Goal: Information Seeking & Learning: Learn about a topic

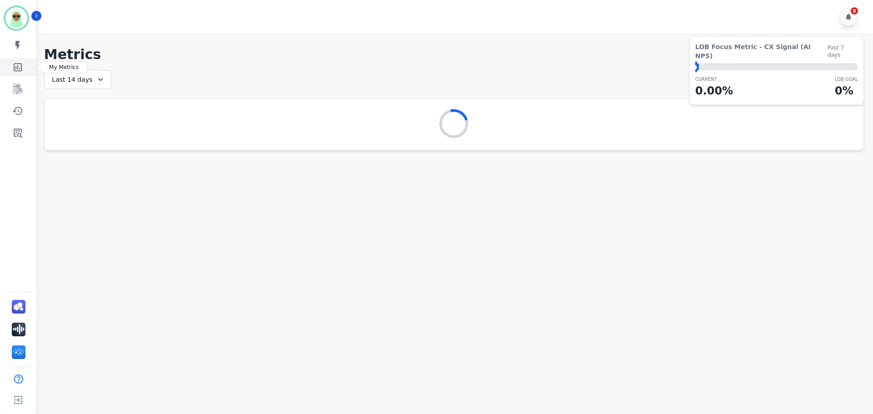
click at [20, 74] on link "Sidebar" at bounding box center [18, 67] width 35 height 18
click at [18, 96] on link "Sidebar" at bounding box center [18, 89] width 35 height 18
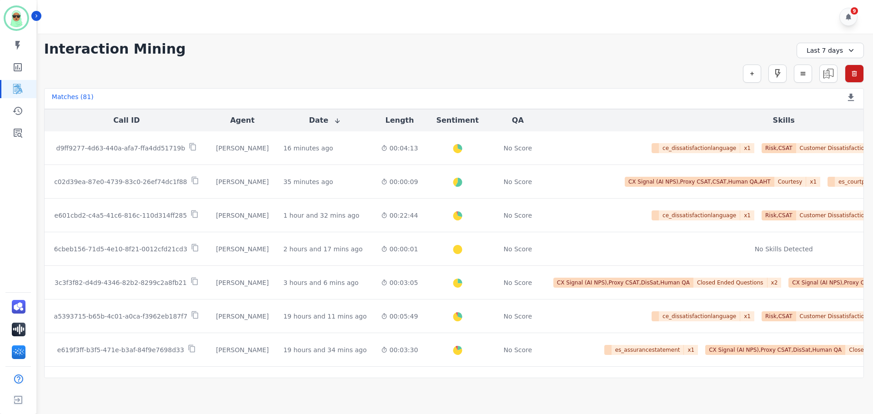
click at [736, 26] on div "9" at bounding box center [457, 17] width 838 height 34
click at [756, 73] on button "button" at bounding box center [752, 74] width 18 height 18
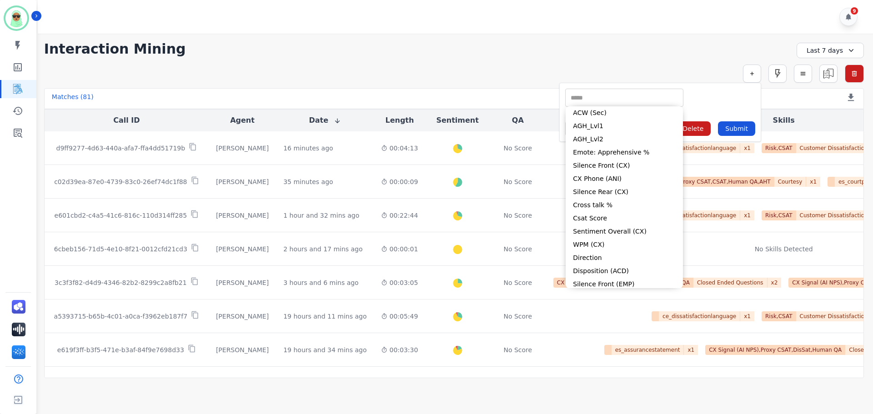
drag, startPoint x: 639, startPoint y: 96, endPoint x: 590, endPoint y: 65, distance: 58.0
click at [568, 65] on div "Simple Search ** ACW (Sec) AGH_Lvl1 AGH_Lvl2 Emote: Apprehensive % Silence Fron…" at bounding box center [454, 74] width 820 height 18
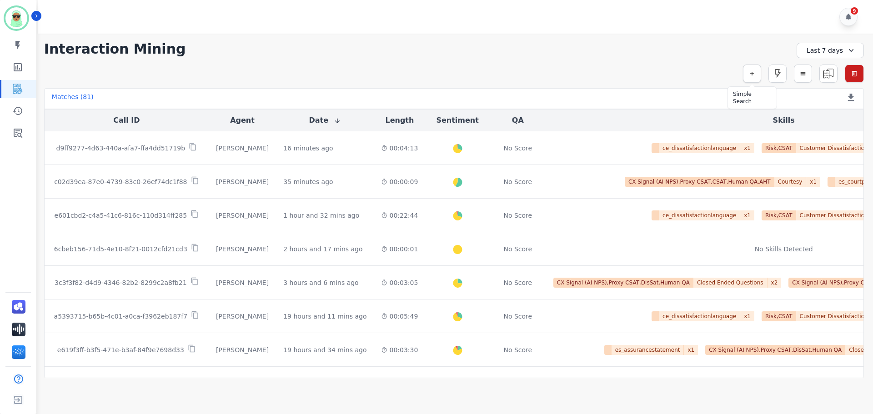
click at [756, 81] on button "button" at bounding box center [752, 74] width 18 height 18
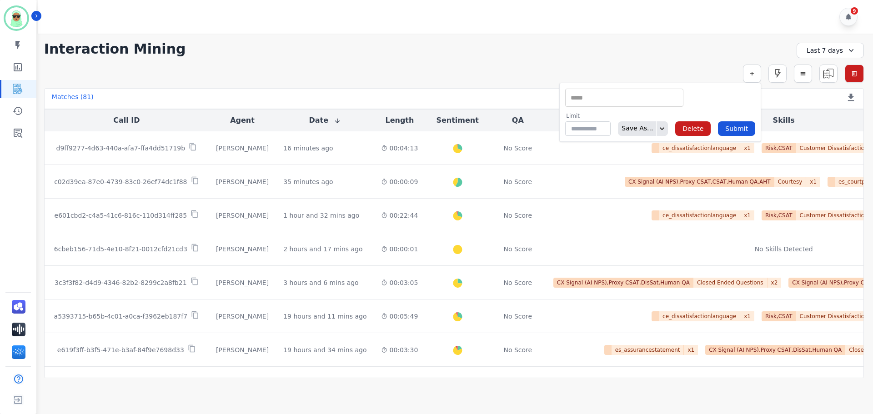
click at [648, 102] on input "selected options" at bounding box center [625, 98] width 114 height 10
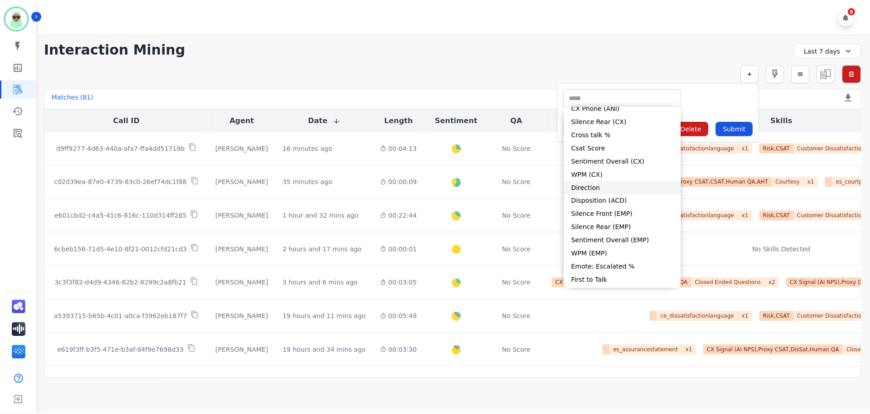
scroll to position [82, 0]
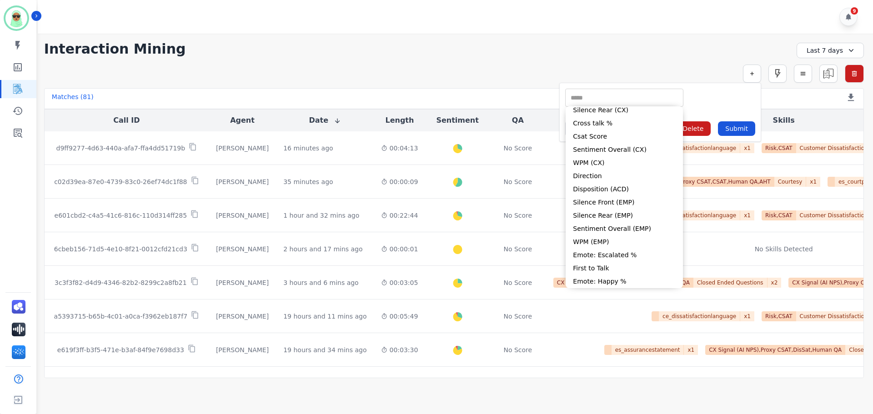
click at [450, 44] on div "**********" at bounding box center [454, 49] width 820 height 16
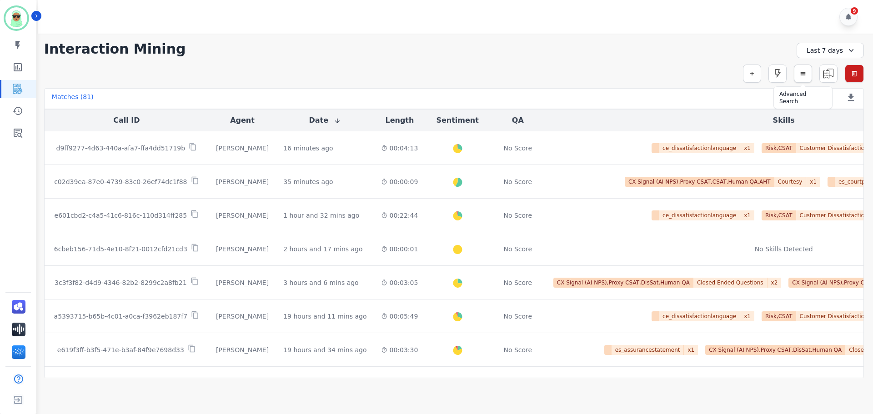
click at [801, 74] on icon "button" at bounding box center [803, 73] width 6 height 6
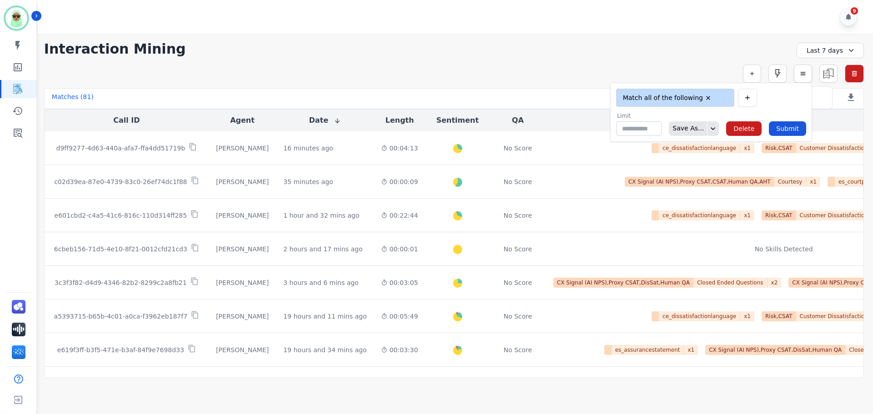
click at [810, 72] on button "button" at bounding box center [803, 74] width 18 height 18
click at [826, 72] on img at bounding box center [828, 73] width 17 height 17
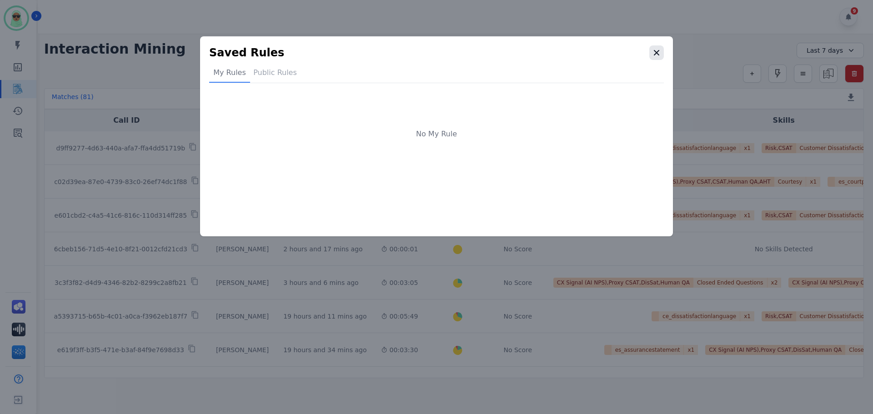
drag, startPoint x: 678, startPoint y: 67, endPoint x: 650, endPoint y: 57, distance: 28.9
click at [672, 66] on div "Saved Rules My Rules Public Rules No My Rule" at bounding box center [437, 136] width 488 height 200
click at [650, 56] on button "button" at bounding box center [657, 52] width 15 height 15
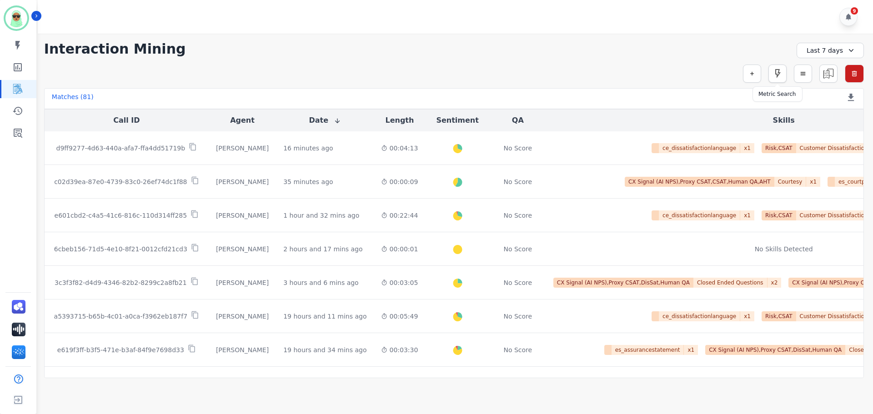
click at [782, 77] on icon "button" at bounding box center [777, 73] width 11 height 11
click at [760, 68] on button "button" at bounding box center [752, 74] width 18 height 18
click at [750, 73] on icon "button" at bounding box center [752, 73] width 6 height 6
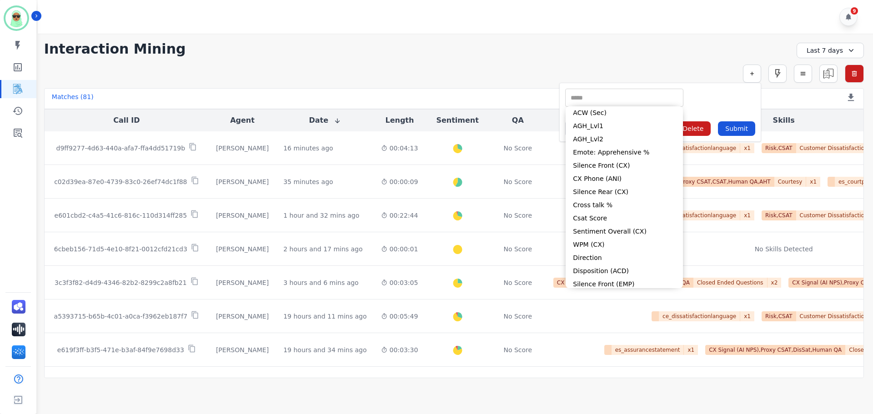
click at [631, 96] on input "selected options" at bounding box center [625, 98] width 114 height 10
drag, startPoint x: 754, startPoint y: 81, endPoint x: 722, endPoint y: 78, distance: 31.9
click at [754, 80] on button "button" at bounding box center [752, 74] width 18 height 18
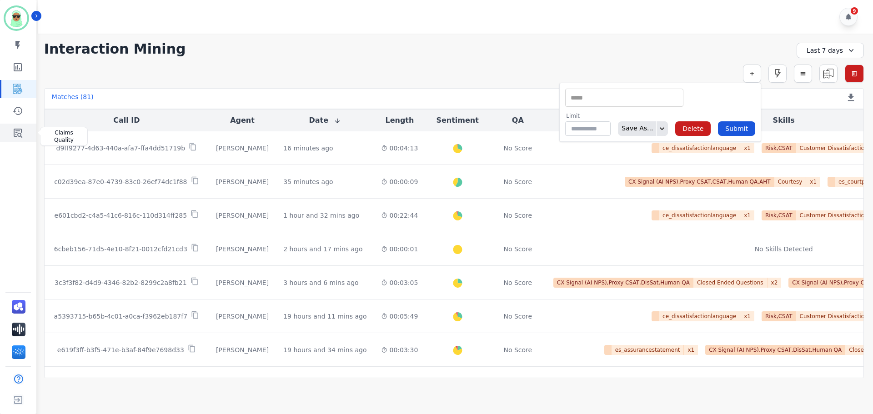
click at [14, 128] on icon "Sidebar" at bounding box center [17, 132] width 11 height 11
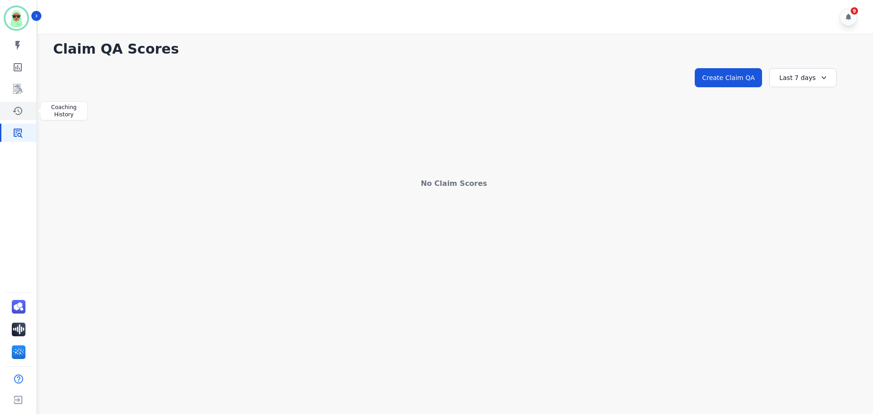
click at [14, 107] on icon "Sidebar" at bounding box center [17, 111] width 11 height 11
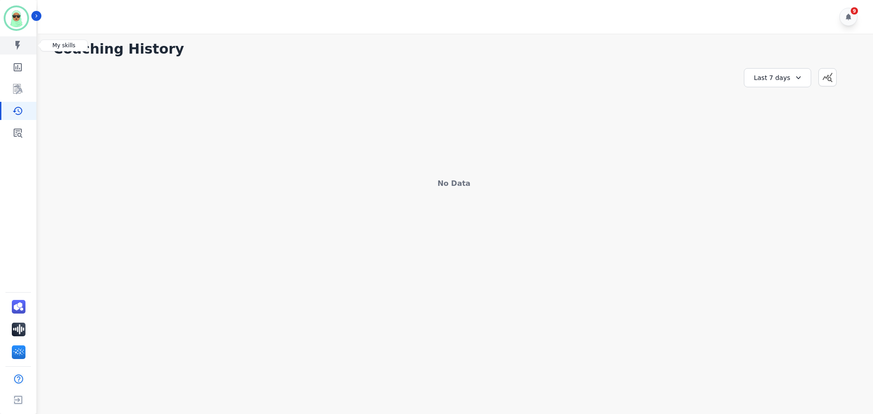
click at [12, 47] on link "Sidebar" at bounding box center [18, 45] width 35 height 18
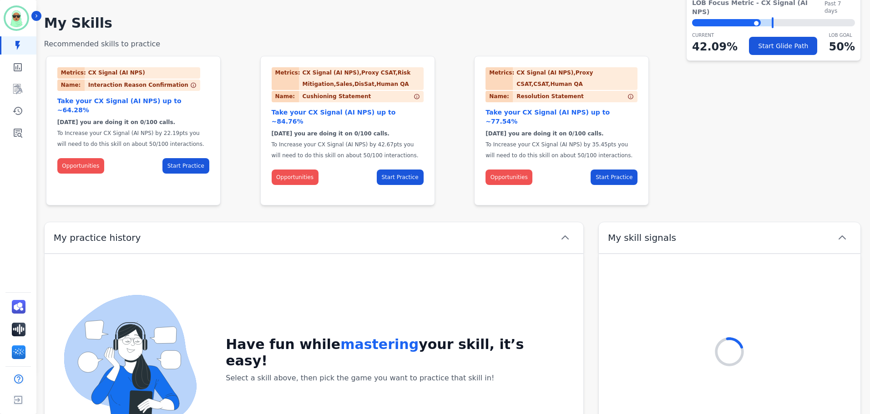
scroll to position [98, 0]
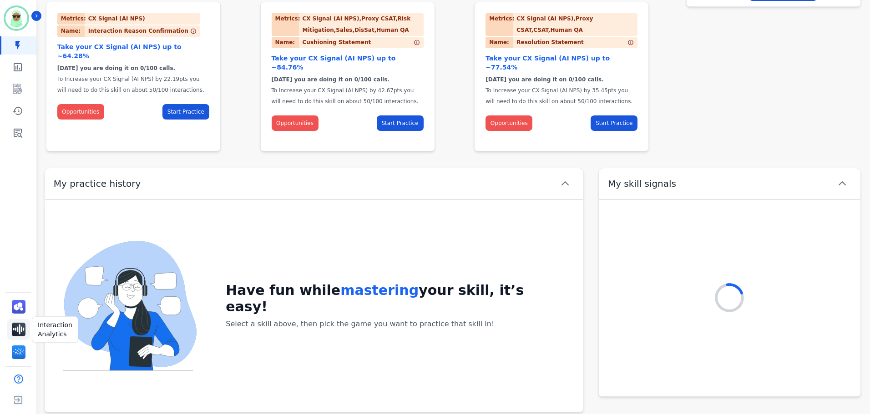
click at [22, 332] on img "Sidebar" at bounding box center [19, 330] width 14 height 14
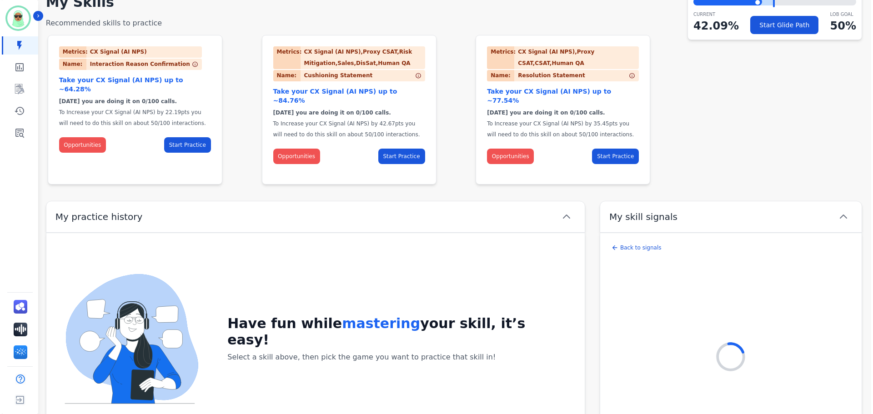
scroll to position [0, 0]
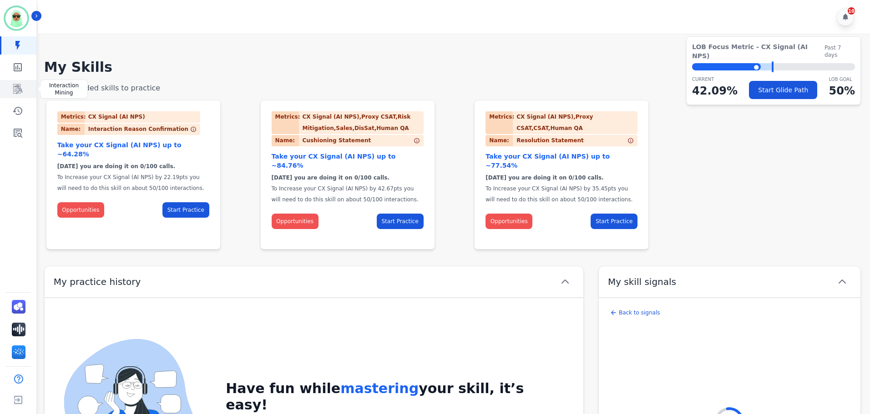
click at [27, 91] on link "Sidebar" at bounding box center [18, 89] width 35 height 18
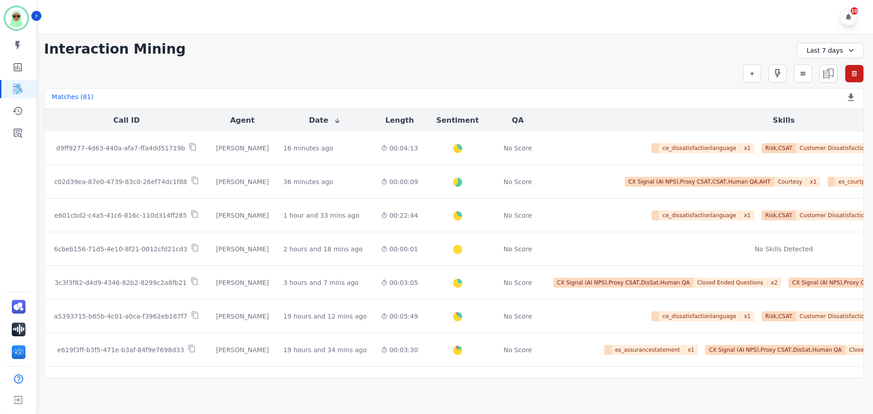
click at [296, 403] on main "**********" at bounding box center [454, 241] width 838 height 414
click at [76, 96] on div "Matches ( 81 )" at bounding box center [73, 98] width 42 height 13
click at [143, 96] on div "Matches ( 81 ) Export Call List" at bounding box center [454, 98] width 820 height 21
click at [785, 29] on div "10" at bounding box center [457, 17] width 838 height 34
click at [148, 76] on div "Simple Search Metric Search Advanced Search Saved Rules Clear Filters" at bounding box center [454, 74] width 820 height 18
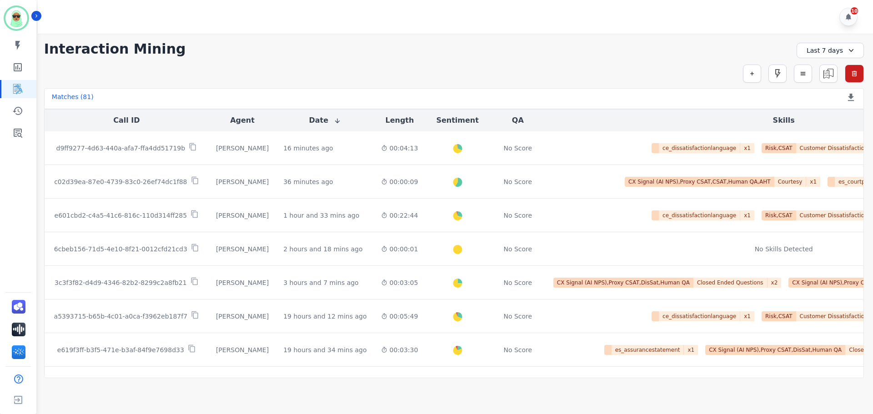
click at [118, 119] on button "Call ID" at bounding box center [126, 120] width 26 height 11
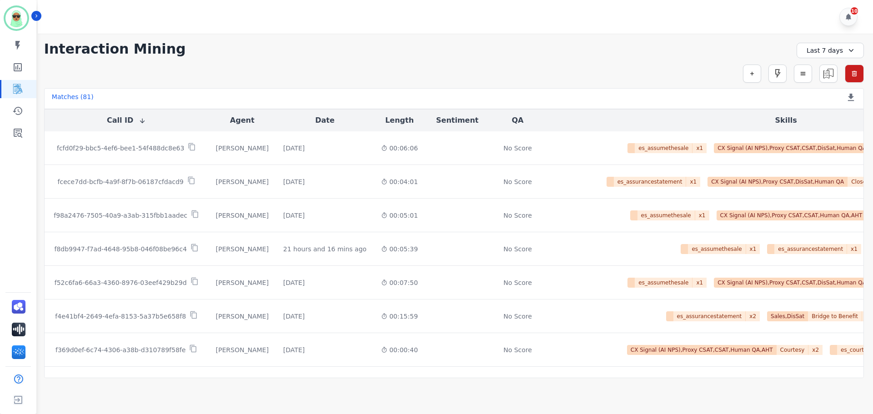
click at [834, 58] on div "**********" at bounding box center [454, 206] width 838 height 345
click at [834, 51] on div "Last 7 days" at bounding box center [830, 50] width 67 height 15
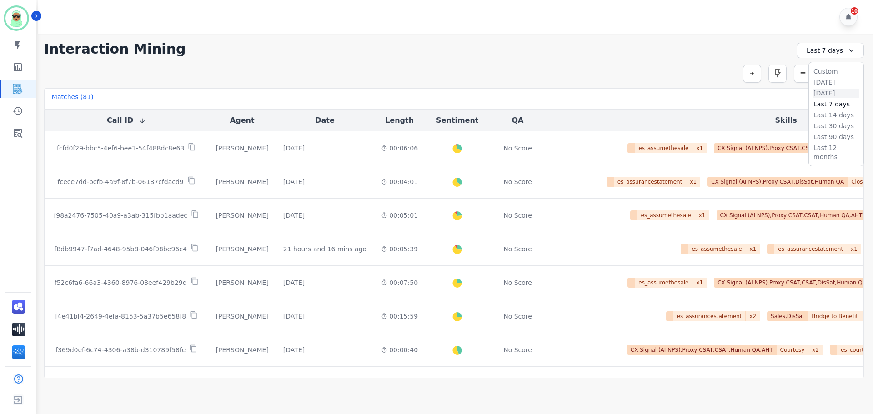
click at [819, 93] on li "[DATE]" at bounding box center [836, 93] width 45 height 9
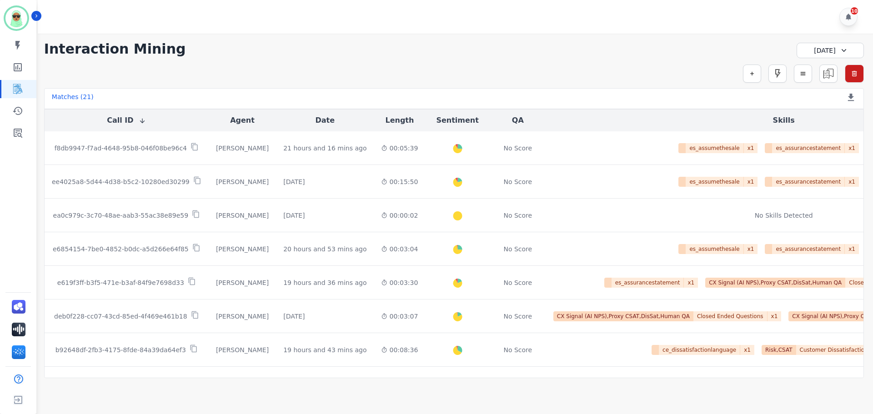
click at [723, 46] on div "**********" at bounding box center [454, 49] width 820 height 16
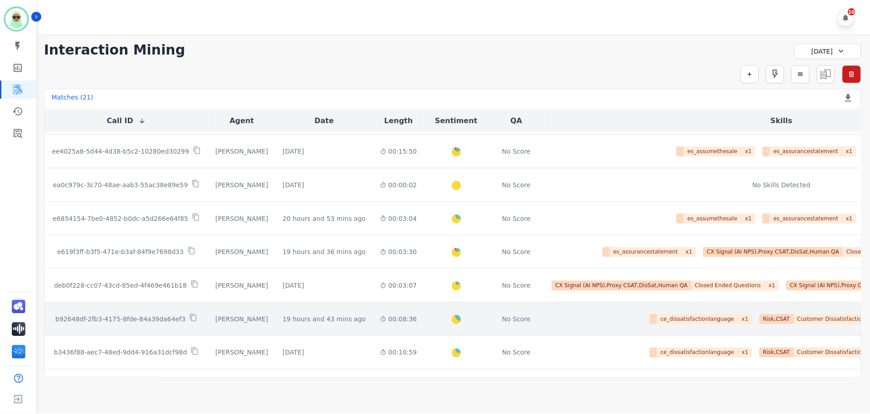
scroll to position [45, 0]
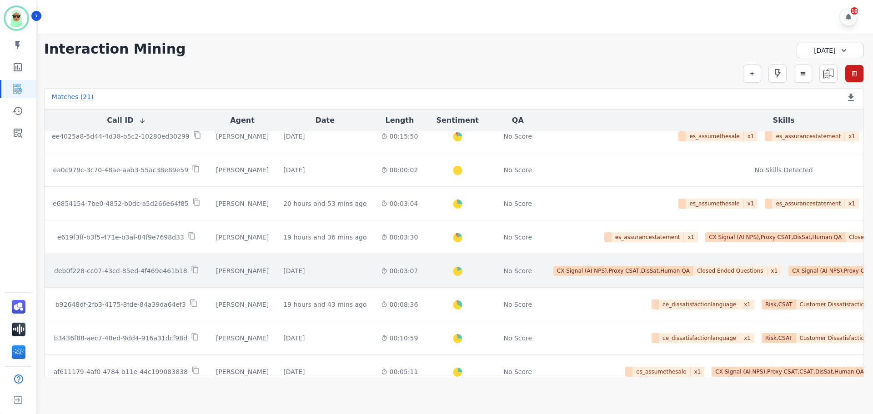
click at [276, 275] on td "[DATE] Start at: [DATE] 11:47am" at bounding box center [325, 271] width 98 height 34
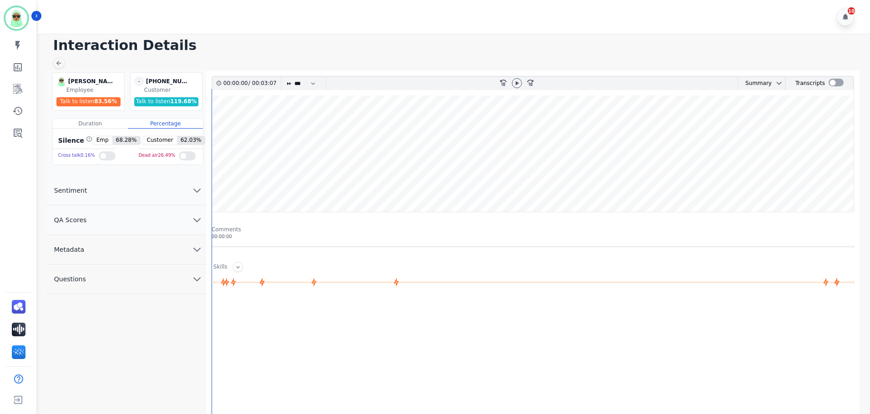
click at [130, 232] on button "QA Scores" at bounding box center [126, 221] width 159 height 30
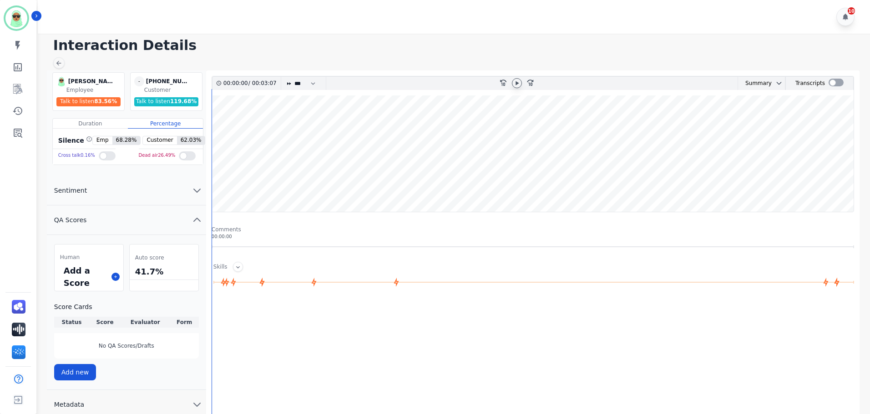
click at [516, 86] on icon at bounding box center [516, 83] width 7 height 7
click at [297, 128] on wave at bounding box center [532, 154] width 641 height 116
click at [338, 124] on wave at bounding box center [532, 154] width 641 height 116
click at [417, 125] on wave at bounding box center [532, 154] width 641 height 116
click at [455, 124] on wave at bounding box center [532, 154] width 641 height 116
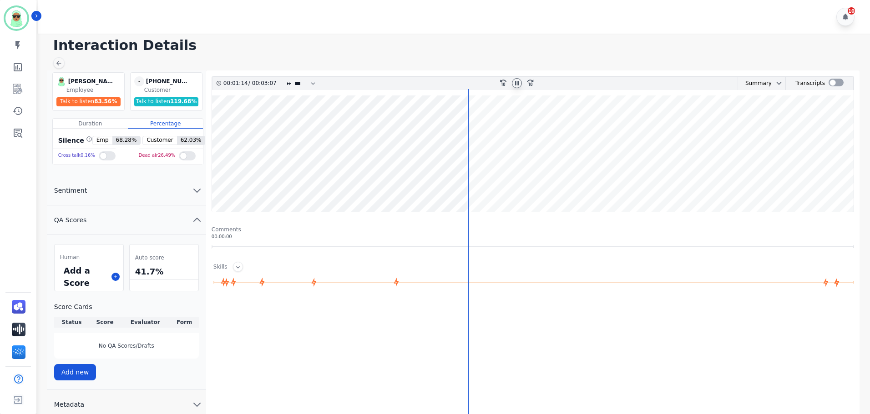
click at [499, 183] on wave at bounding box center [532, 154] width 641 height 116
click at [528, 187] on wave at bounding box center [532, 154] width 641 height 116
click at [561, 181] on wave at bounding box center [532, 154] width 641 height 116
click at [620, 186] on wave at bounding box center [532, 154] width 641 height 116
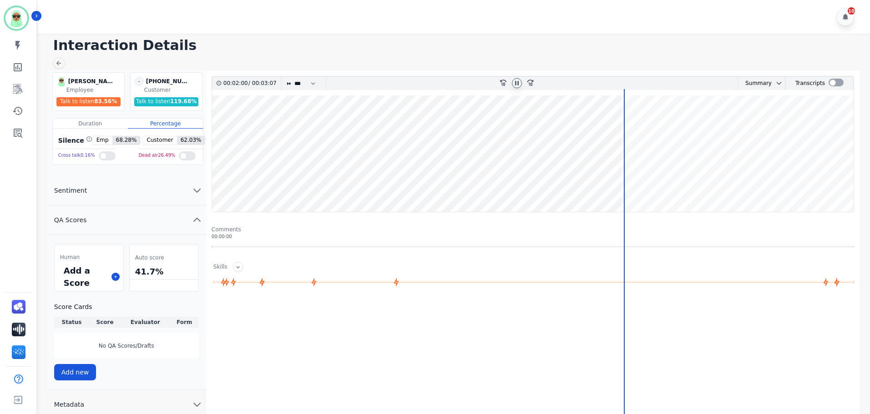
click at [677, 184] on wave at bounding box center [532, 154] width 641 height 116
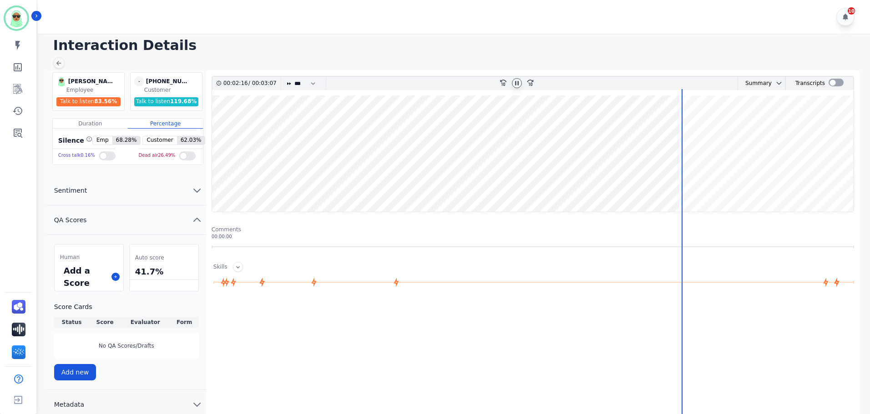
click at [764, 178] on wave at bounding box center [532, 154] width 641 height 116
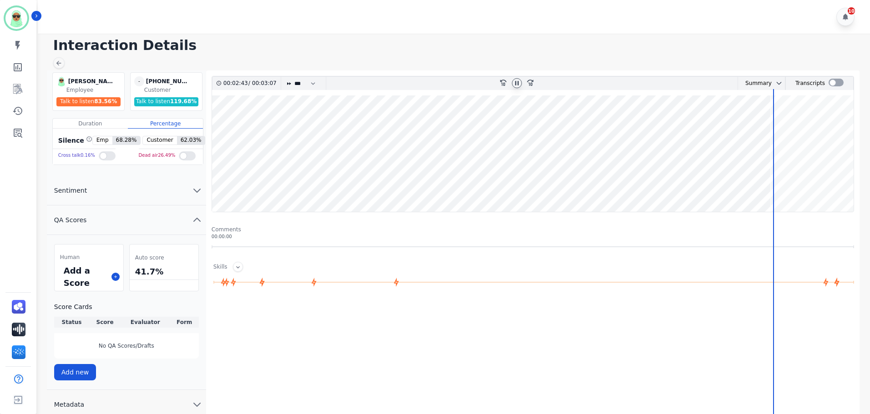
click at [519, 83] on icon at bounding box center [516, 83] width 7 height 7
